Goal: Transaction & Acquisition: Purchase product/service

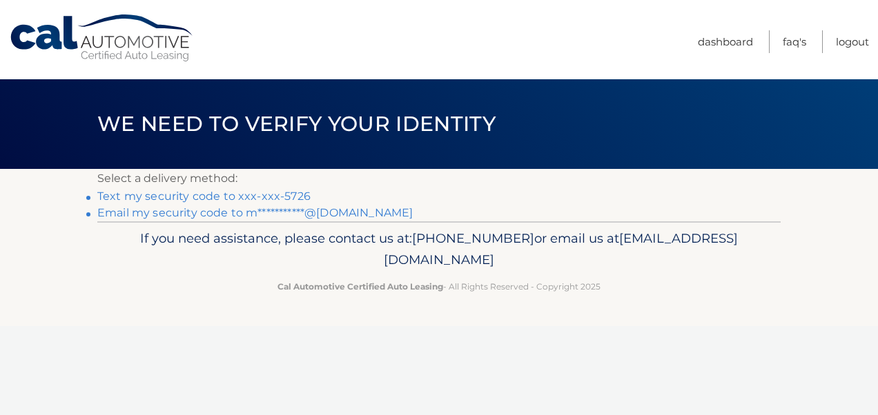
click at [151, 197] on link "Text my security code to xxx-xxx-5726" at bounding box center [203, 196] width 213 height 13
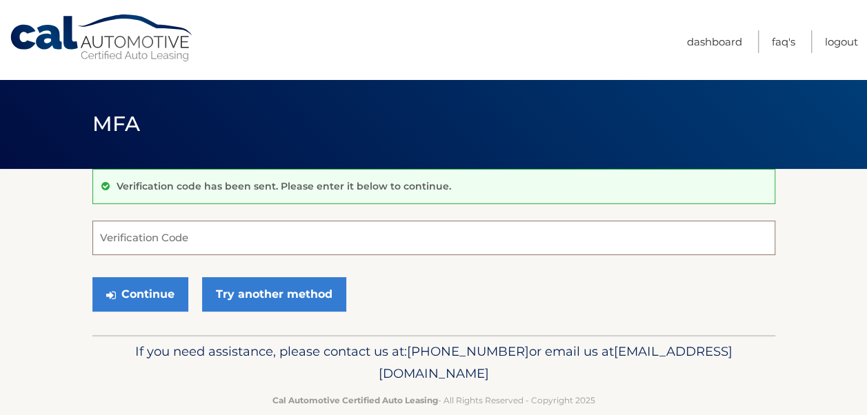
click at [186, 241] on input "Verification Code" at bounding box center [433, 238] width 683 height 34
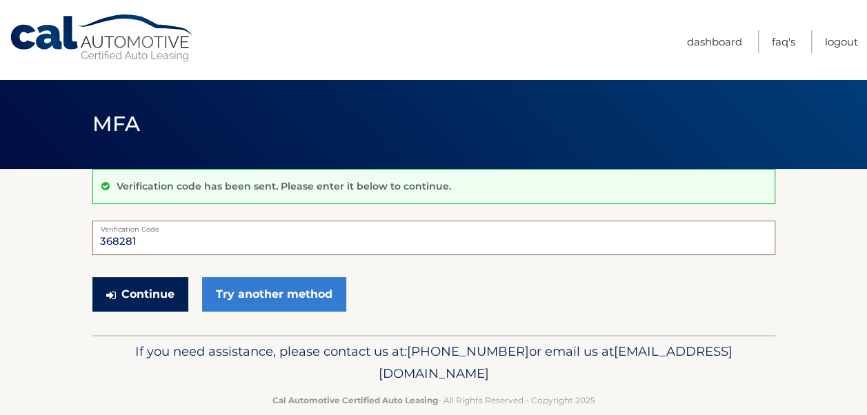
type input "368281"
click at [168, 297] on button "Continue" at bounding box center [140, 294] width 96 height 34
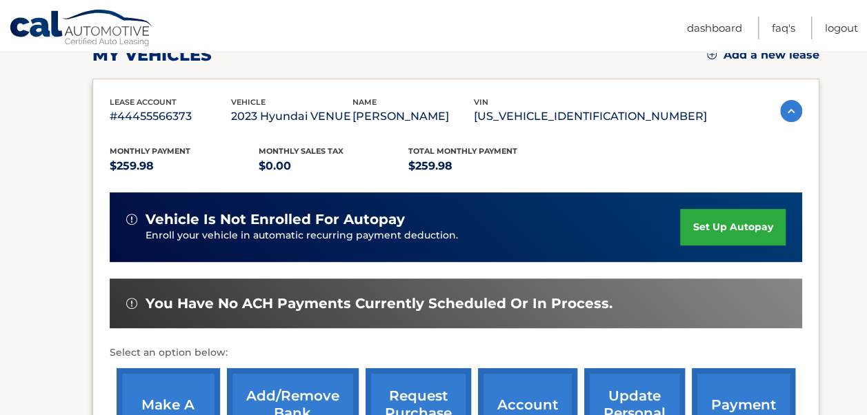
scroll to position [276, 0]
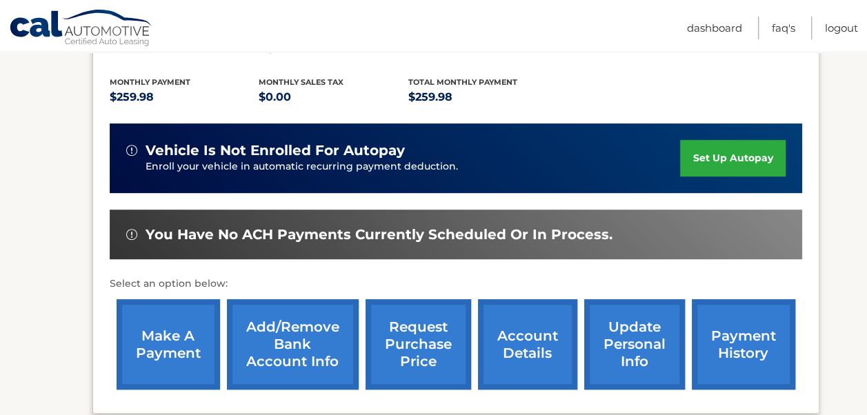
click at [188, 352] on link "make a payment" at bounding box center [168, 344] width 103 height 90
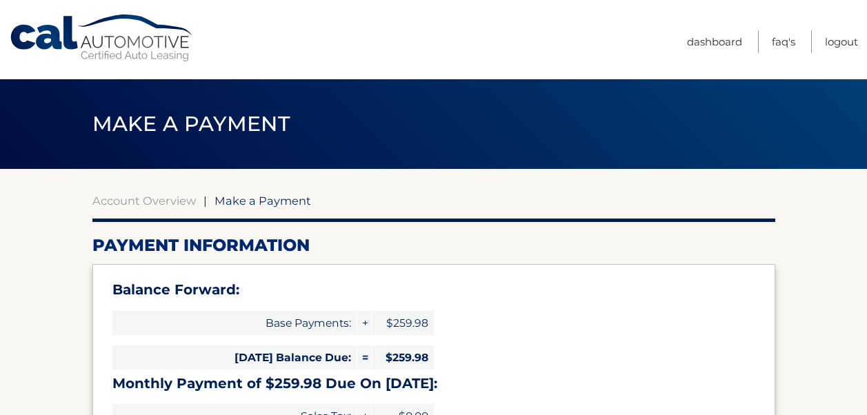
select select "N2I2ZjRkMTItM2EyMS00OThkLThkZmMtZDQzMTJkOWJkNTc3"
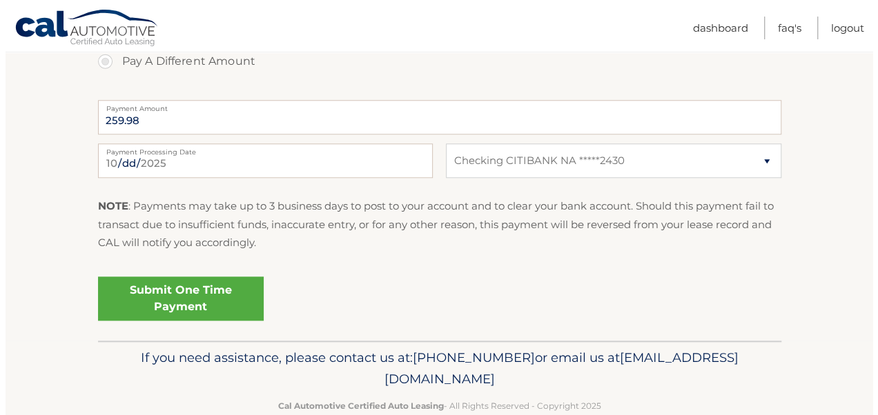
scroll to position [621, 0]
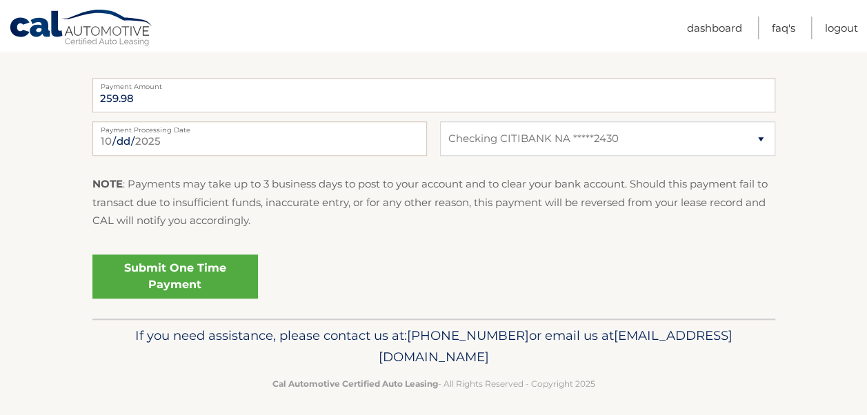
click at [169, 275] on link "Submit One Time Payment" at bounding box center [175, 277] width 166 height 44
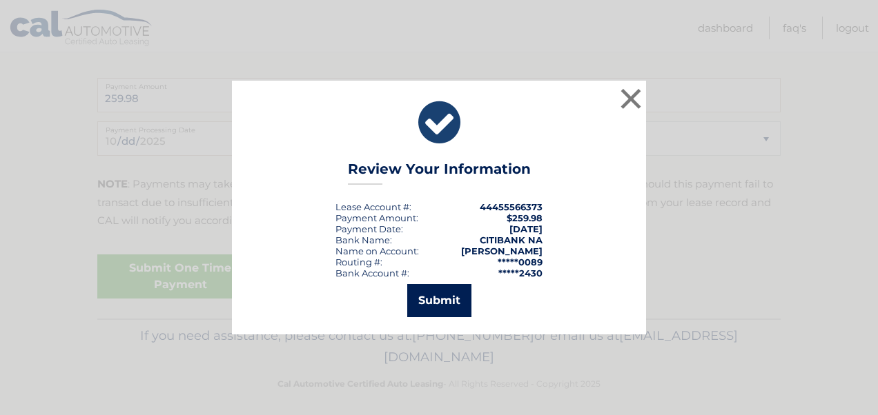
click at [442, 302] on button "Submit" at bounding box center [439, 300] width 64 height 33
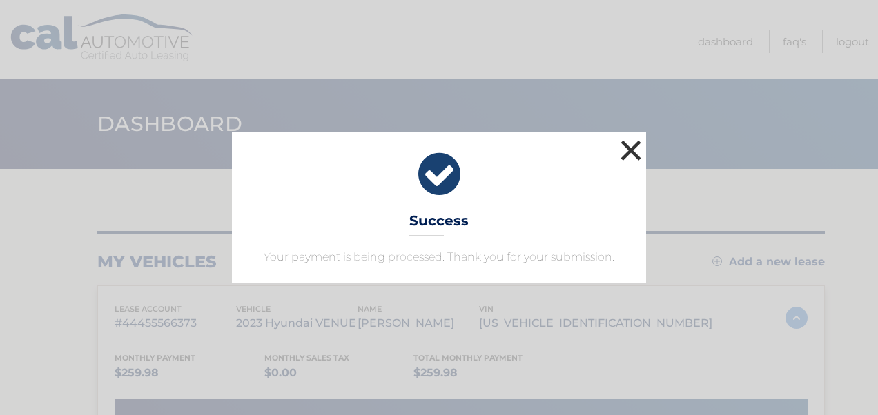
click at [633, 145] on button "×" at bounding box center [631, 151] width 28 height 28
